Goal: Check status: Check status

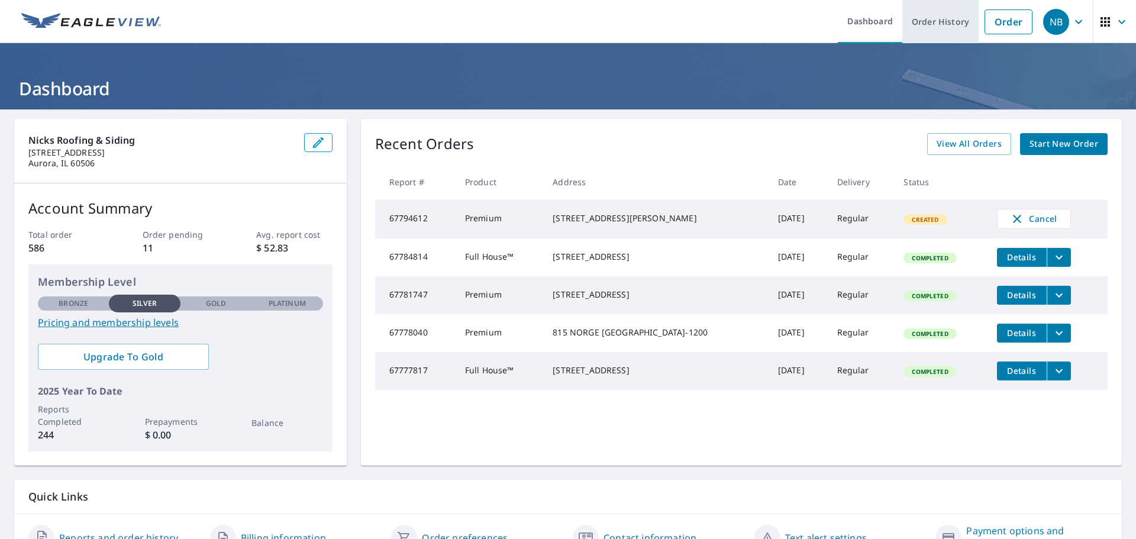
click at [921, 25] on link "Order History" at bounding box center [941, 21] width 76 height 43
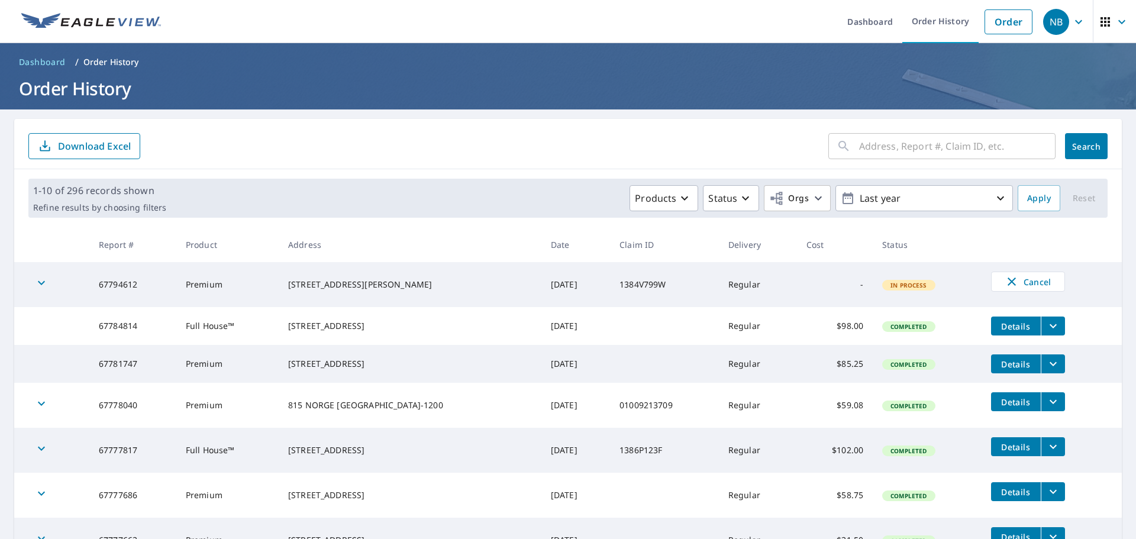
click at [926, 149] on input "text" at bounding box center [957, 146] width 196 height 33
type input "810 duanibd"
click button "Search" at bounding box center [1086, 146] width 43 height 26
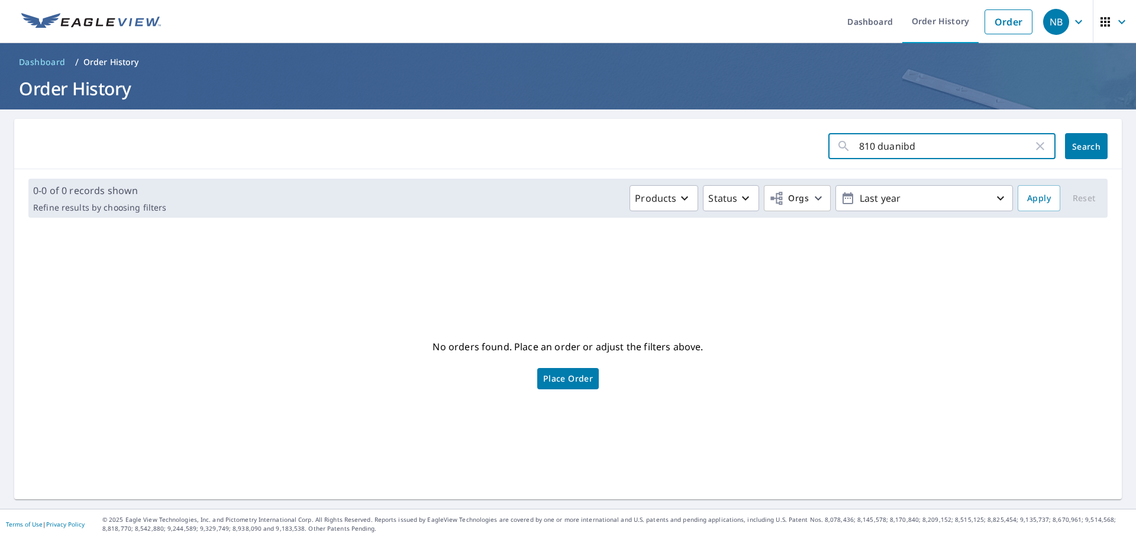
drag, startPoint x: 894, startPoint y: 142, endPoint x: 867, endPoint y: 141, distance: 26.6
click at [867, 141] on input "810 duanibd" at bounding box center [946, 146] width 174 height 33
type input "810"
click button "Search" at bounding box center [1086, 146] width 43 height 26
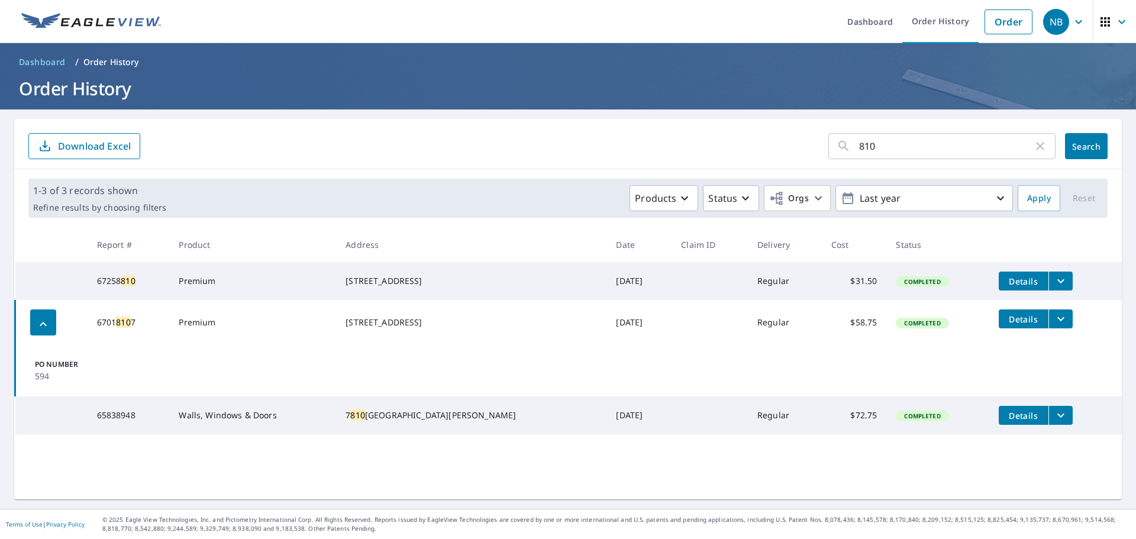
click at [1040, 145] on div "810 ​" at bounding box center [942, 146] width 227 height 26
click at [1033, 145] on icon "button" at bounding box center [1040, 146] width 14 height 14
click at [965, 151] on input "text" at bounding box center [957, 146] width 196 height 33
type input "4124"
click button "Search" at bounding box center [1086, 146] width 43 height 26
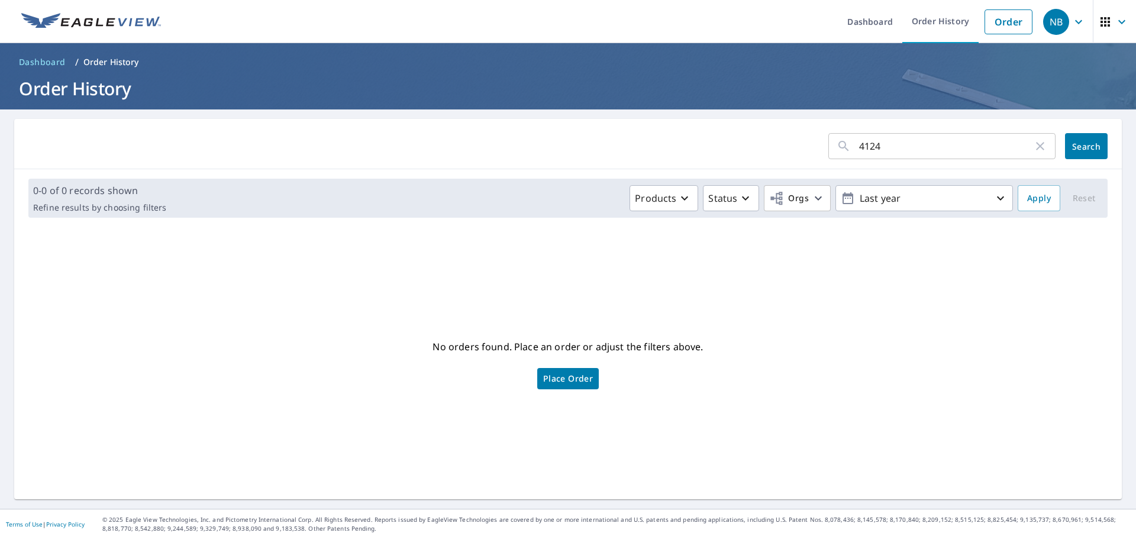
click at [1036, 149] on icon "button" at bounding box center [1040, 146] width 14 height 14
click at [905, 152] on input "text" at bounding box center [957, 146] width 196 height 33
type input "16454"
click button "Search" at bounding box center [1086, 146] width 43 height 26
click at [1035, 150] on icon "button" at bounding box center [1040, 146] width 14 height 14
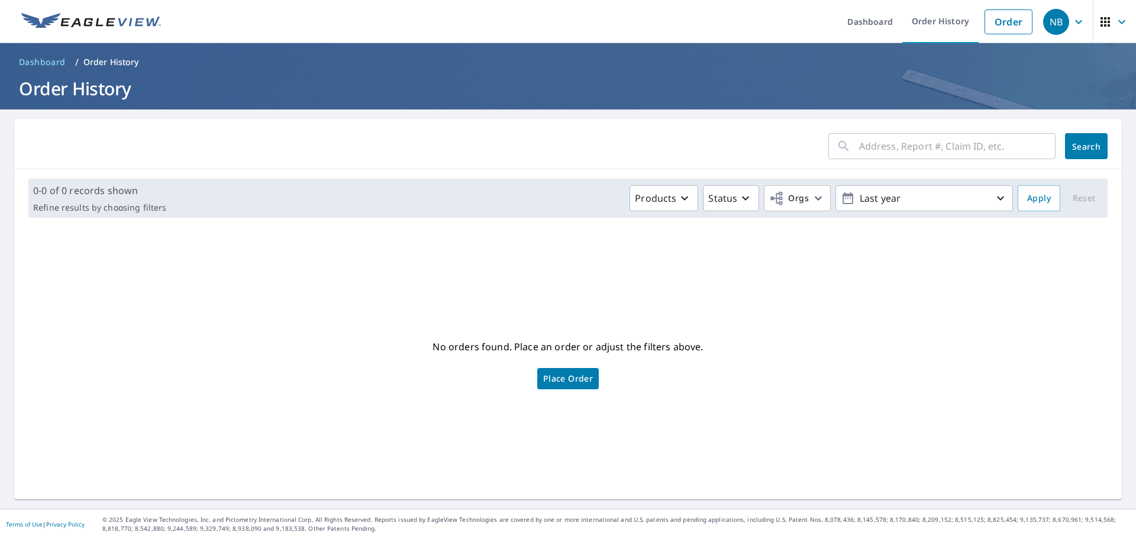
click at [917, 153] on input "text" at bounding box center [957, 146] width 196 height 33
type input "1515"
click button "Search" at bounding box center [1086, 146] width 43 height 26
click at [927, 20] on link "Order History" at bounding box center [941, 21] width 76 height 43
click at [883, 20] on link "Dashboard" at bounding box center [870, 21] width 65 height 43
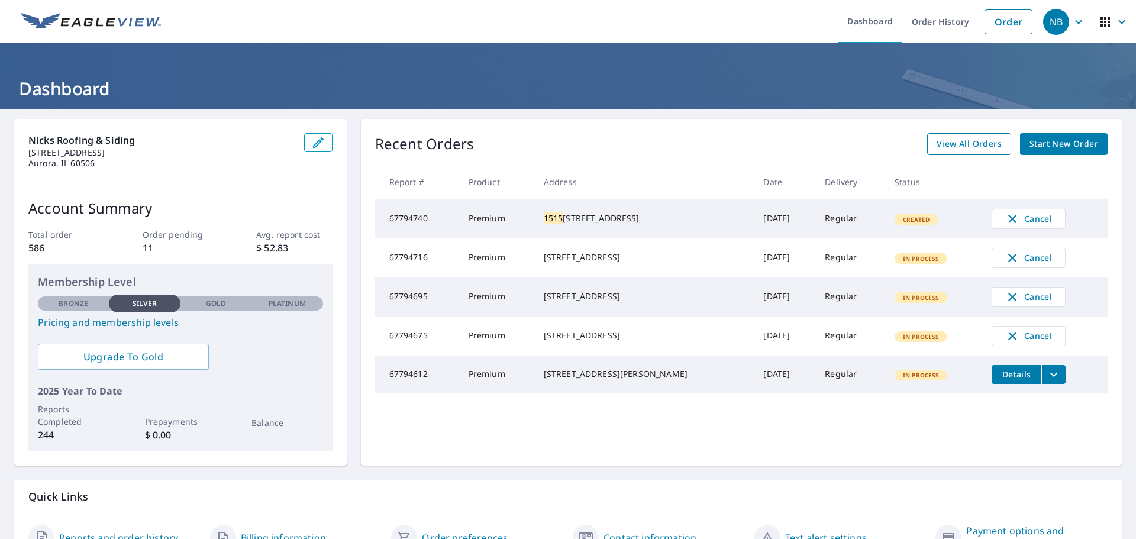
click at [951, 145] on span "View All Orders" at bounding box center [969, 144] width 65 height 15
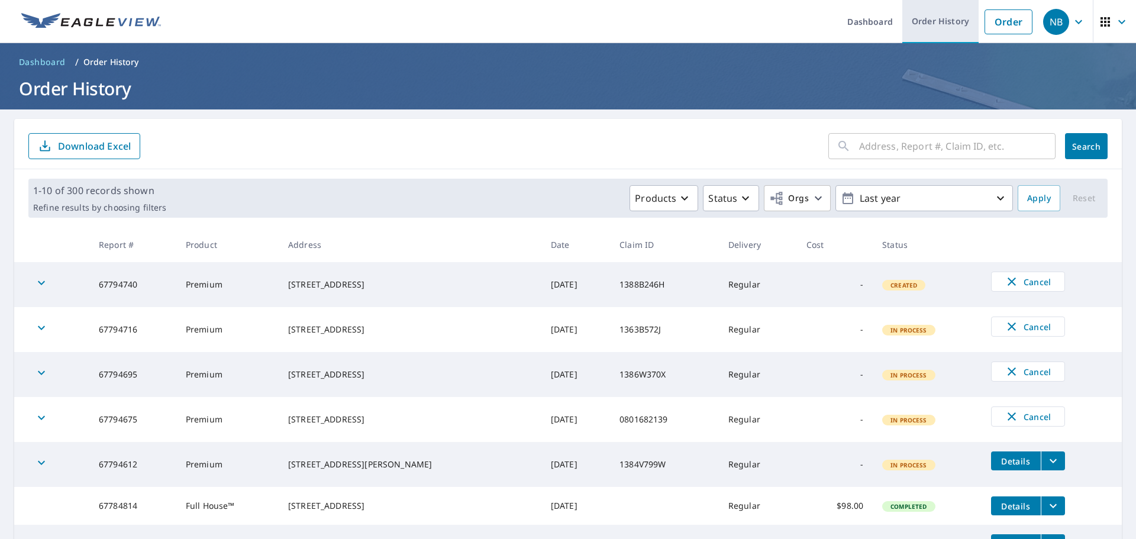
click at [950, 29] on link "Order History" at bounding box center [941, 21] width 76 height 43
click at [921, 151] on input "text" at bounding box center [957, 146] width 196 height 33
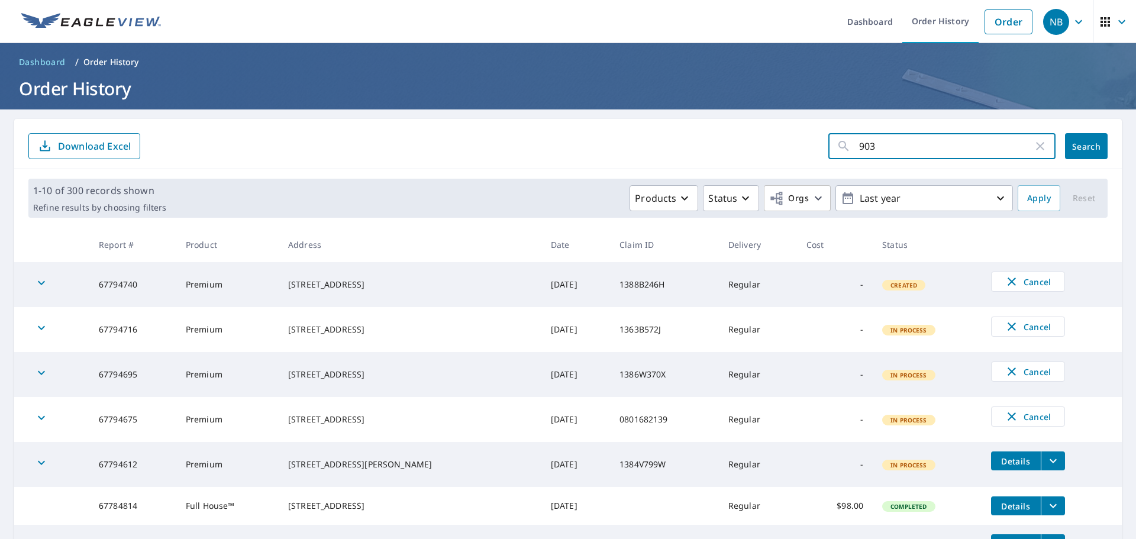
type input "9034"
click button "Search" at bounding box center [1086, 146] width 43 height 26
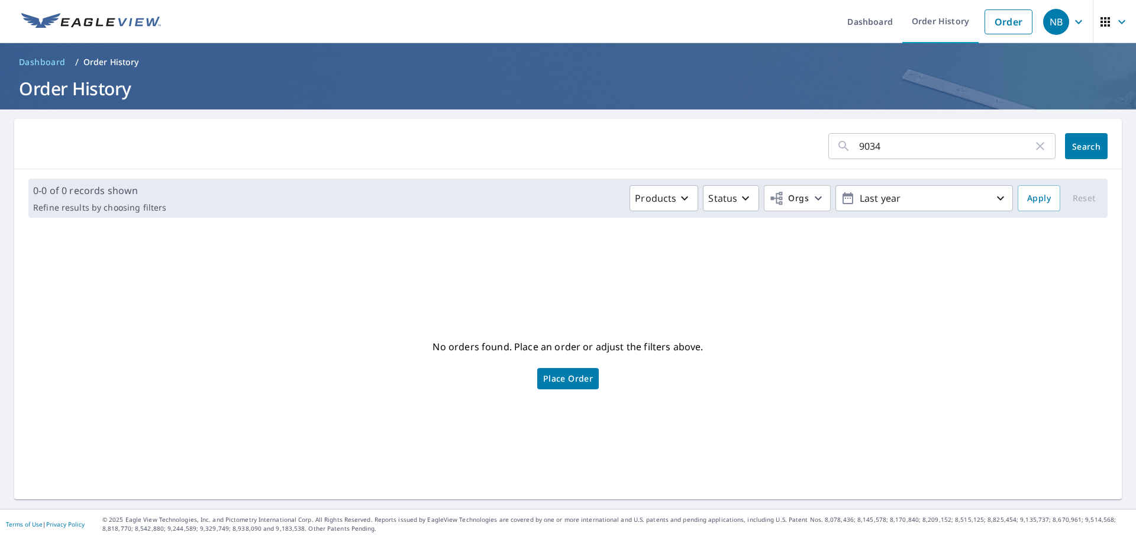
click at [1033, 143] on icon "button" at bounding box center [1040, 146] width 14 height 14
click at [906, 140] on input "text" at bounding box center [957, 146] width 196 height 33
type input "216"
click button "Search" at bounding box center [1086, 146] width 43 height 26
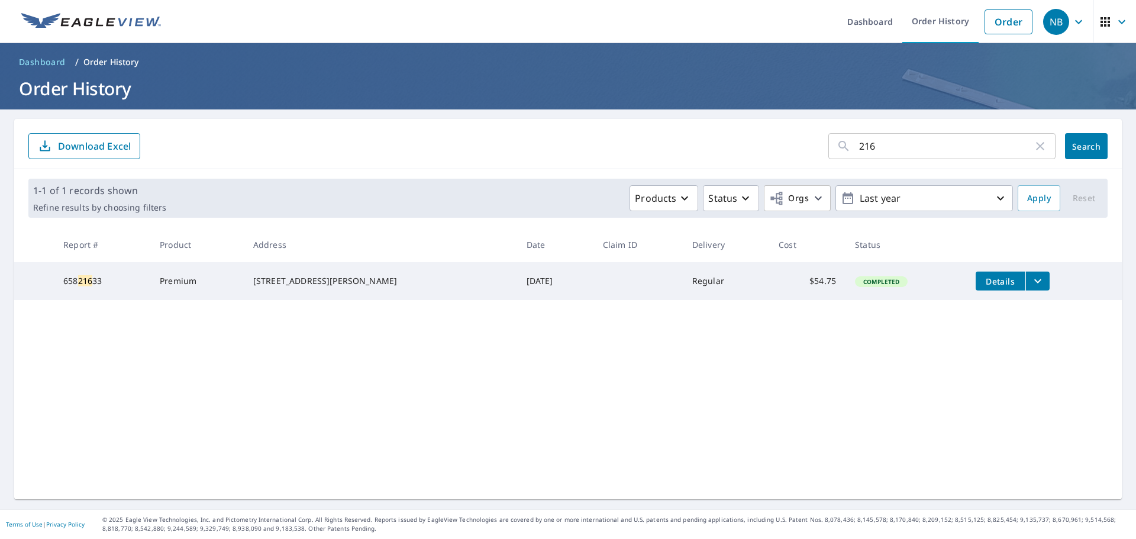
click at [330, 401] on div "216 ​ Search Download Excel 1-1 of 1 records shown Refine results by choosing f…" at bounding box center [568, 309] width 1108 height 381
click at [1036, 149] on icon "button" at bounding box center [1040, 146] width 8 height 8
click at [932, 149] on input "text" at bounding box center [957, 146] width 196 height 33
type input "13180"
click button "Search" at bounding box center [1086, 146] width 43 height 26
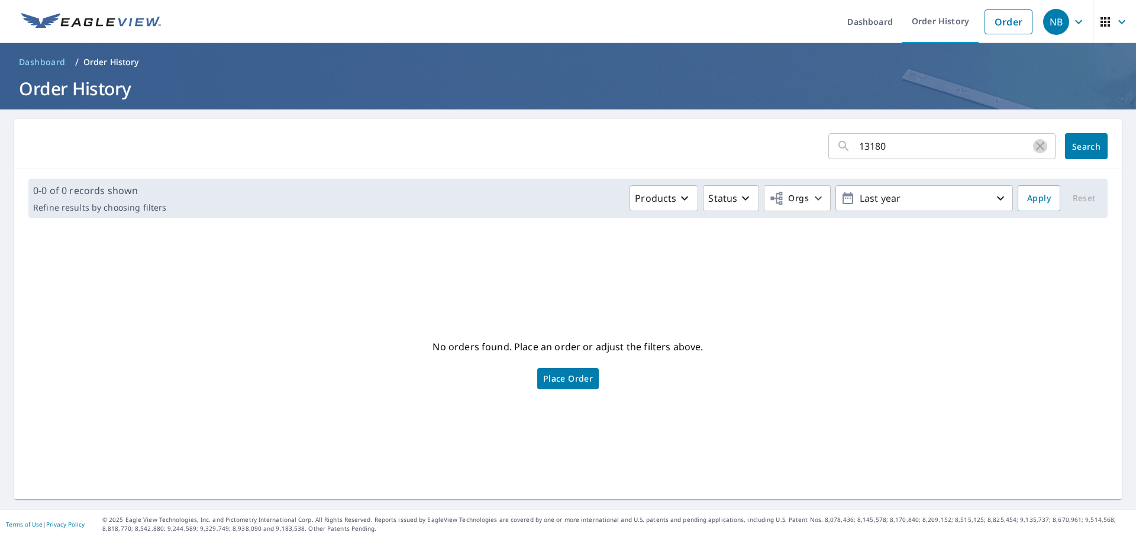
click at [1036, 143] on icon "button" at bounding box center [1040, 146] width 8 height 8
click at [939, 142] on input "text" at bounding box center [957, 146] width 196 height 33
type input "13250"
click button "Search" at bounding box center [1086, 146] width 43 height 26
drag, startPoint x: 1030, startPoint y: 142, endPoint x: 1001, endPoint y: 142, distance: 29.6
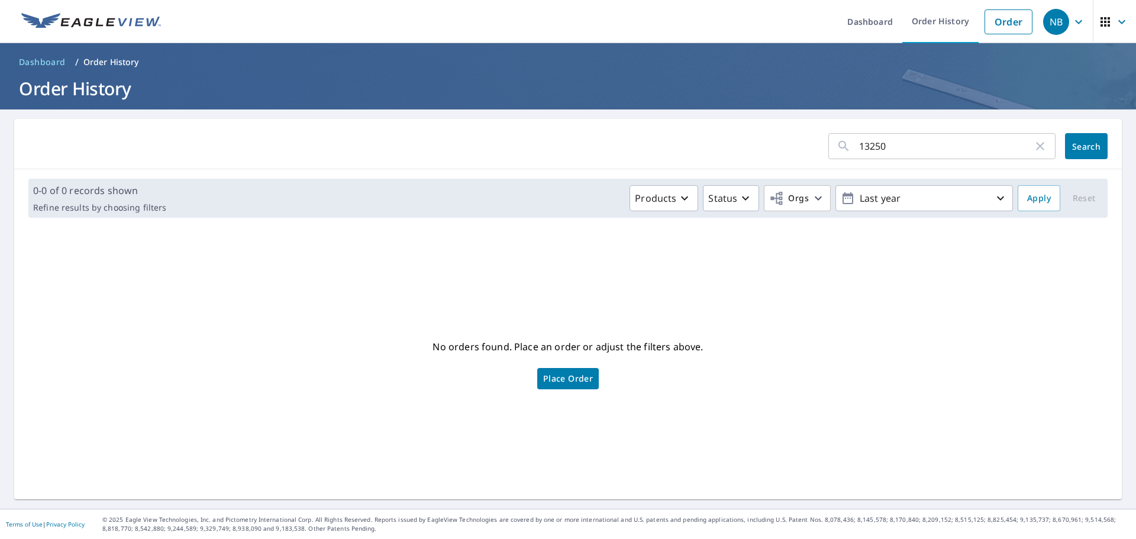
click at [1033, 142] on icon "button" at bounding box center [1040, 146] width 14 height 14
click at [922, 147] on input "text" at bounding box center [957, 146] width 196 height 33
type input "39936"
click button "Search" at bounding box center [1086, 146] width 43 height 26
